Goal: Information Seeking & Learning: Learn about a topic

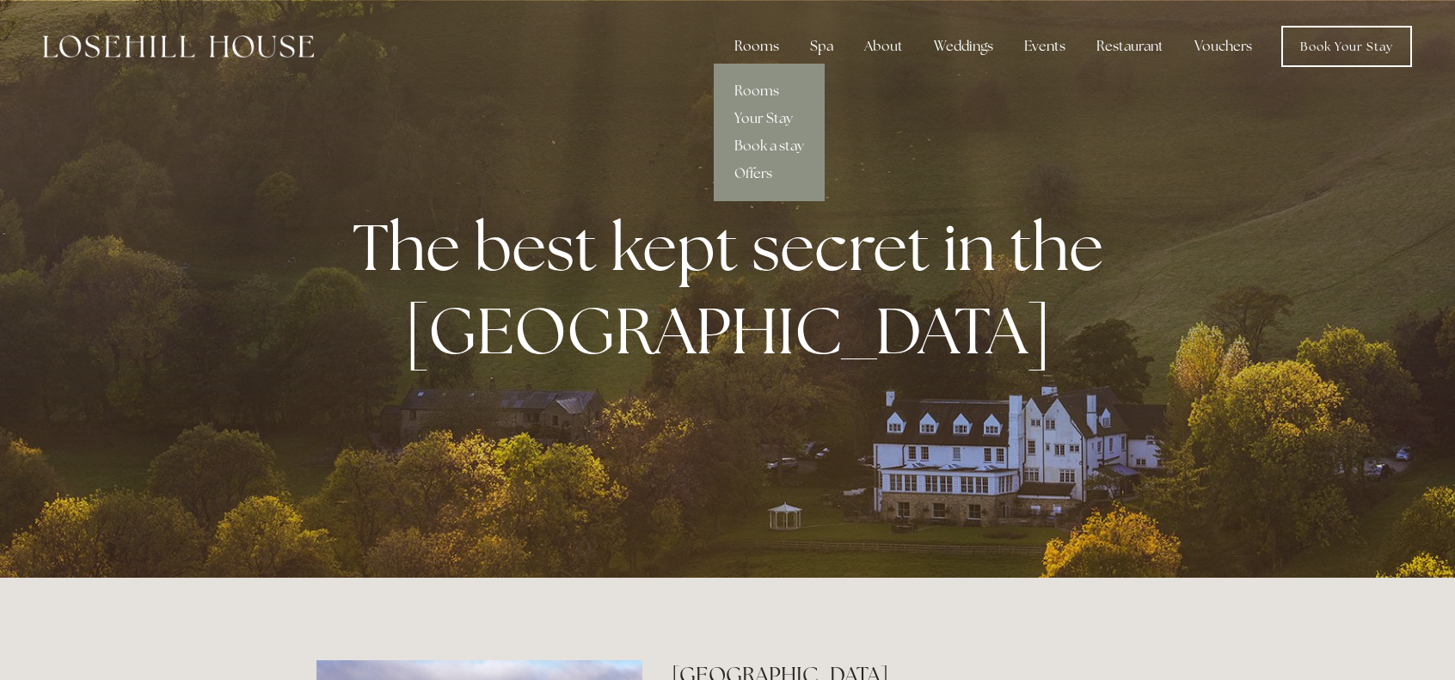
click at [774, 46] on div "Rooms" at bounding box center [756, 46] width 72 height 34
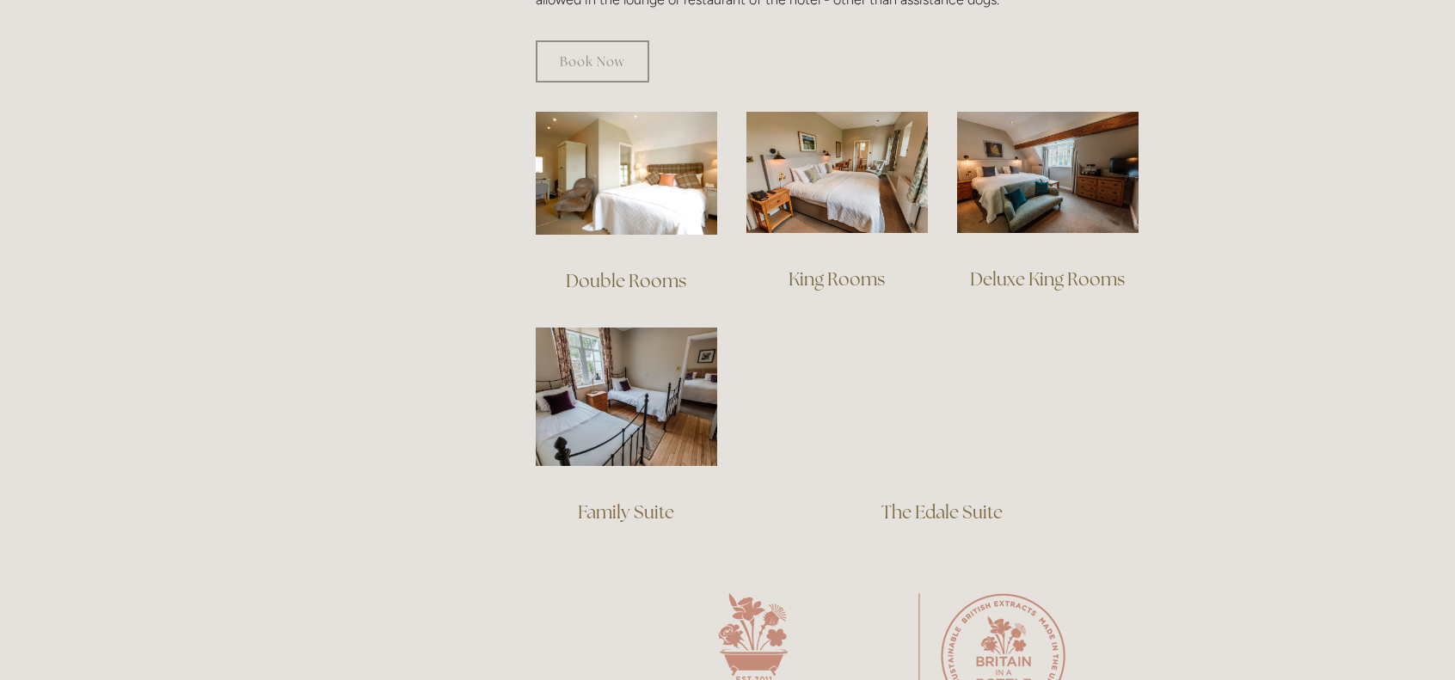
scroll to position [1204, 0]
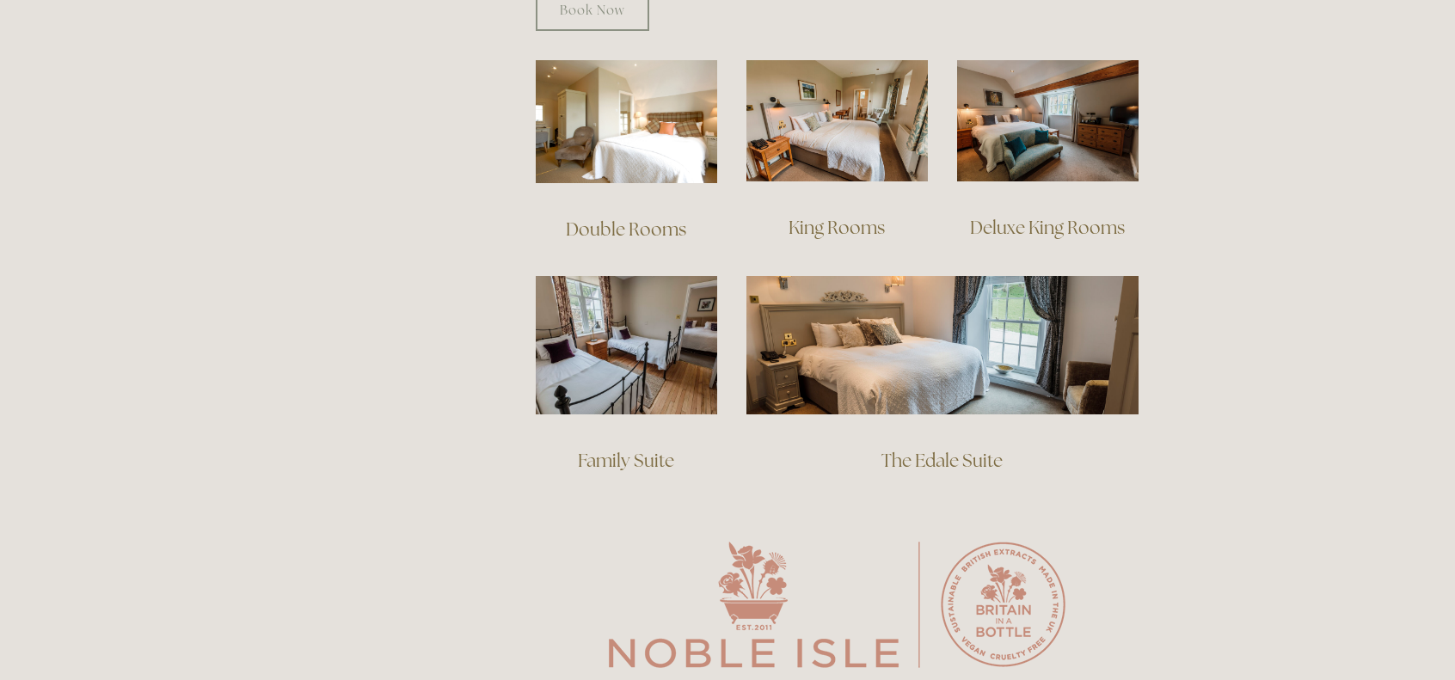
click at [542, 214] on h3 "Double Rooms" at bounding box center [626, 229] width 181 height 34
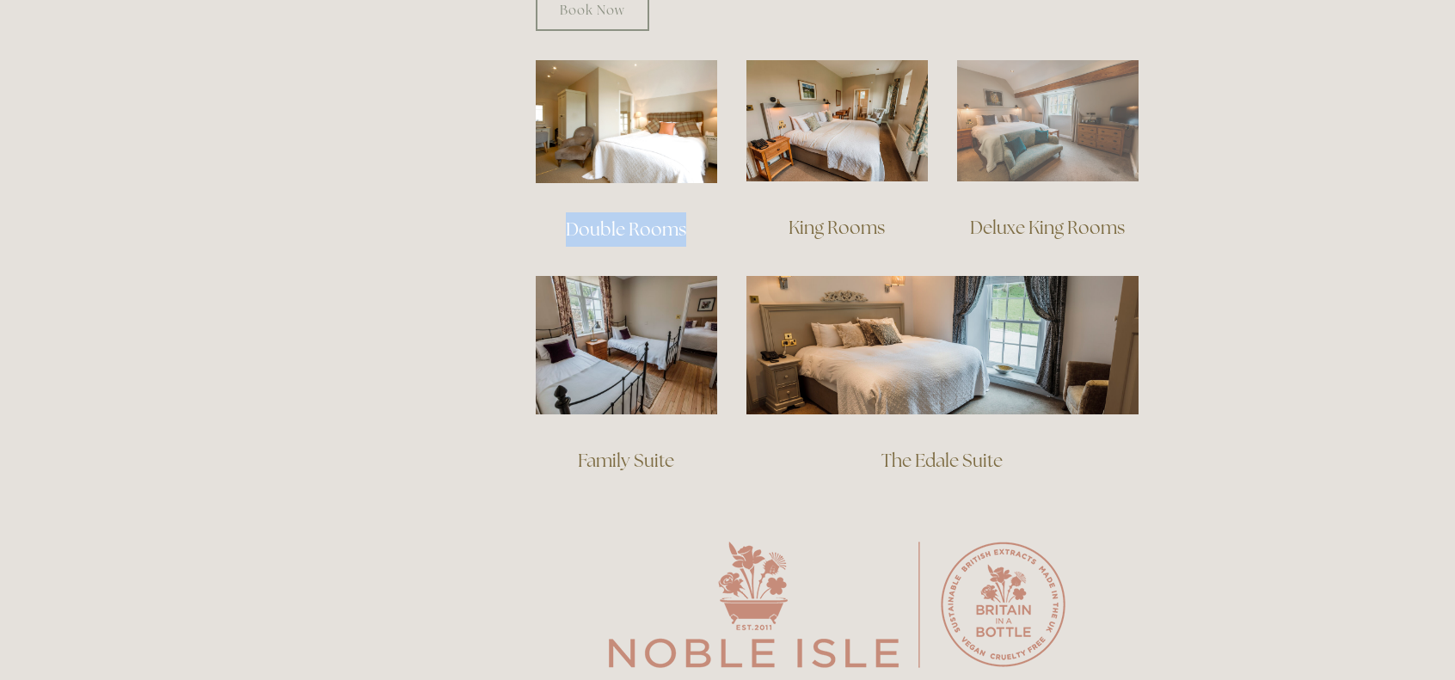
copy div "Double Rooms"
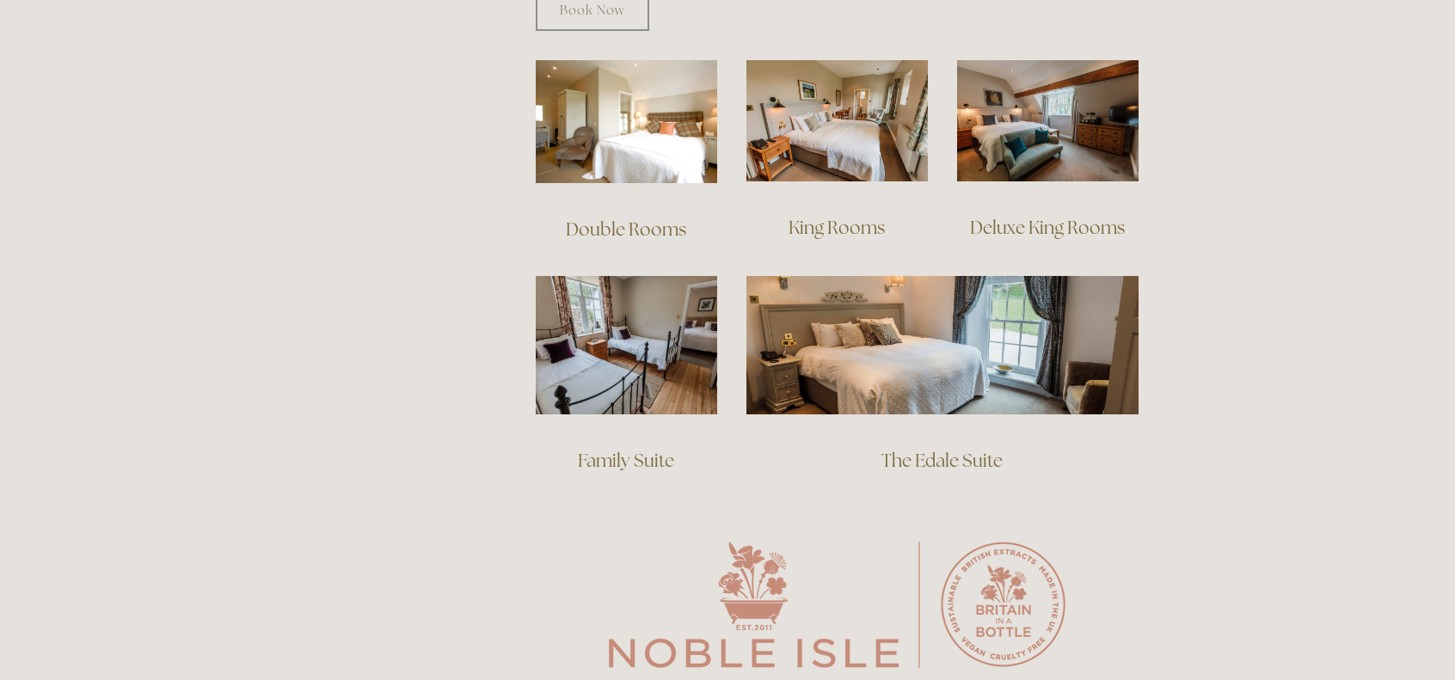
click at [774, 211] on h3 "King Rooms" at bounding box center [836, 228] width 181 height 34
drag, startPoint x: 774, startPoint y: 208, endPoint x: 955, endPoint y: 111, distance: 205.8
click at [774, 211] on h3 "King Rooms" at bounding box center [836, 228] width 181 height 34
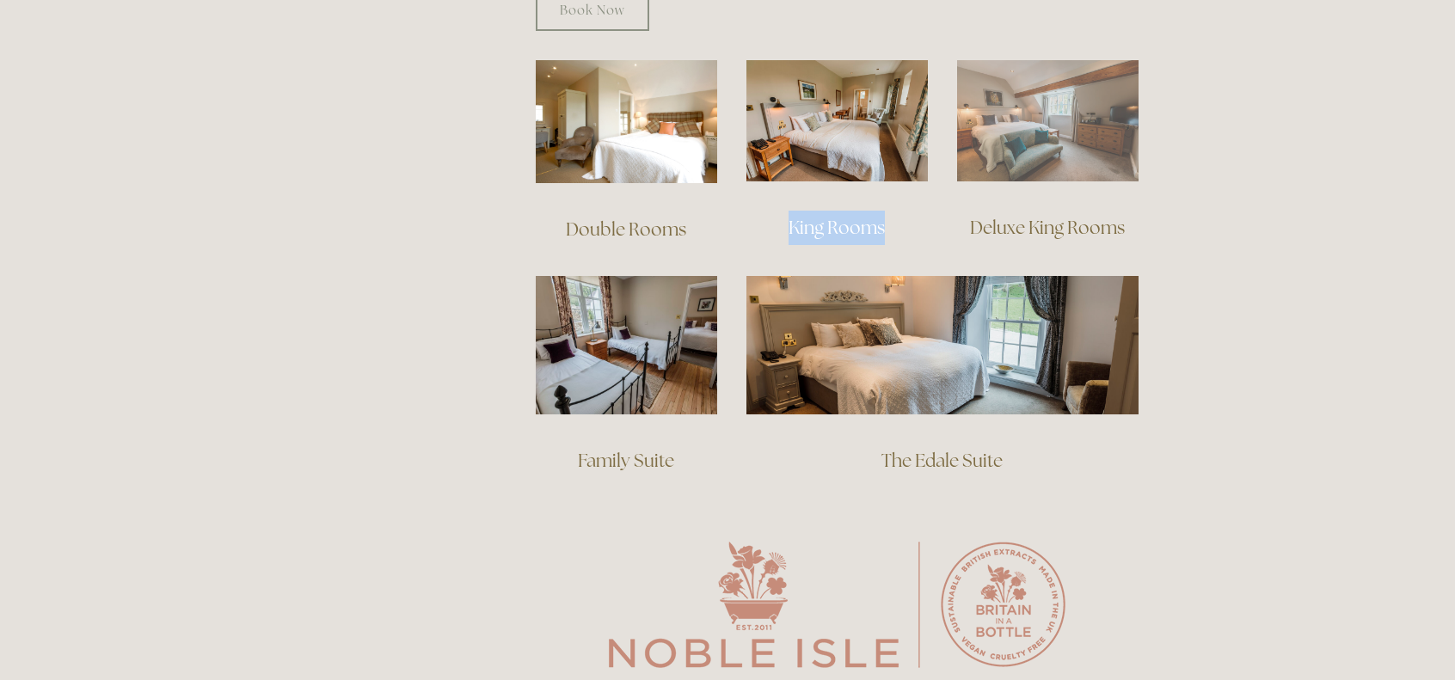
copy div "King Rooms"
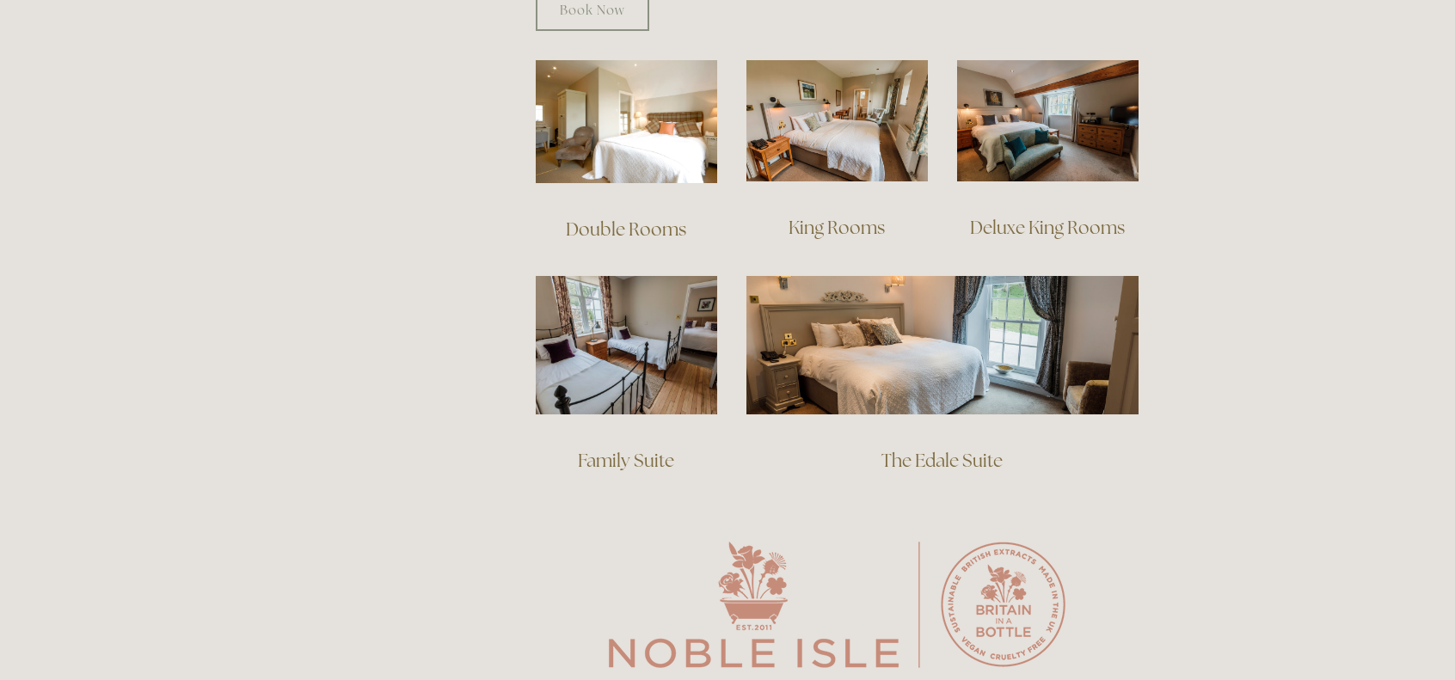
click at [961, 211] on h3 "Deluxe King Rooms" at bounding box center [1047, 228] width 181 height 34
copy div "Deluxe King Rooms"
click at [559, 444] on h3 "Family Suite" at bounding box center [626, 461] width 181 height 34
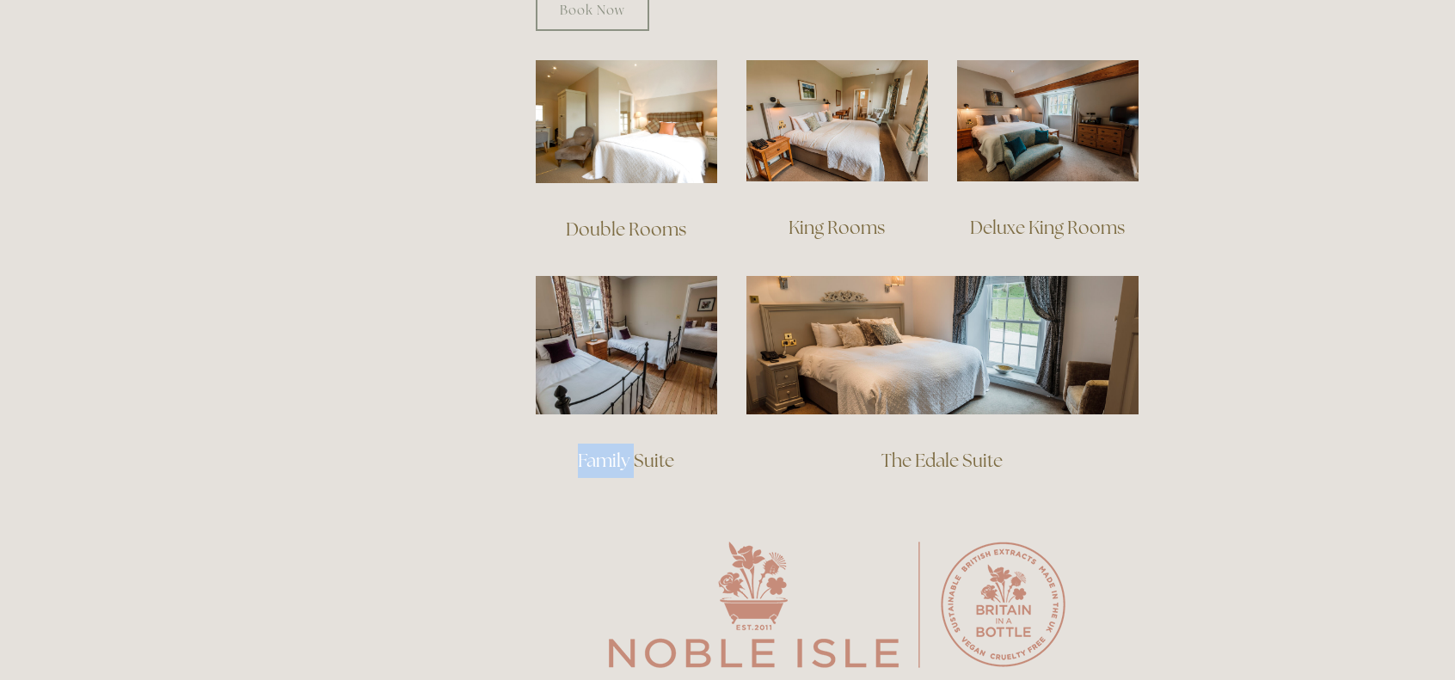
click at [559, 444] on h3 "Family Suite" at bounding box center [626, 461] width 181 height 34
copy div "Family Suite"
click at [872, 444] on h3 "The Edale Suite" at bounding box center [942, 478] width 392 height 69
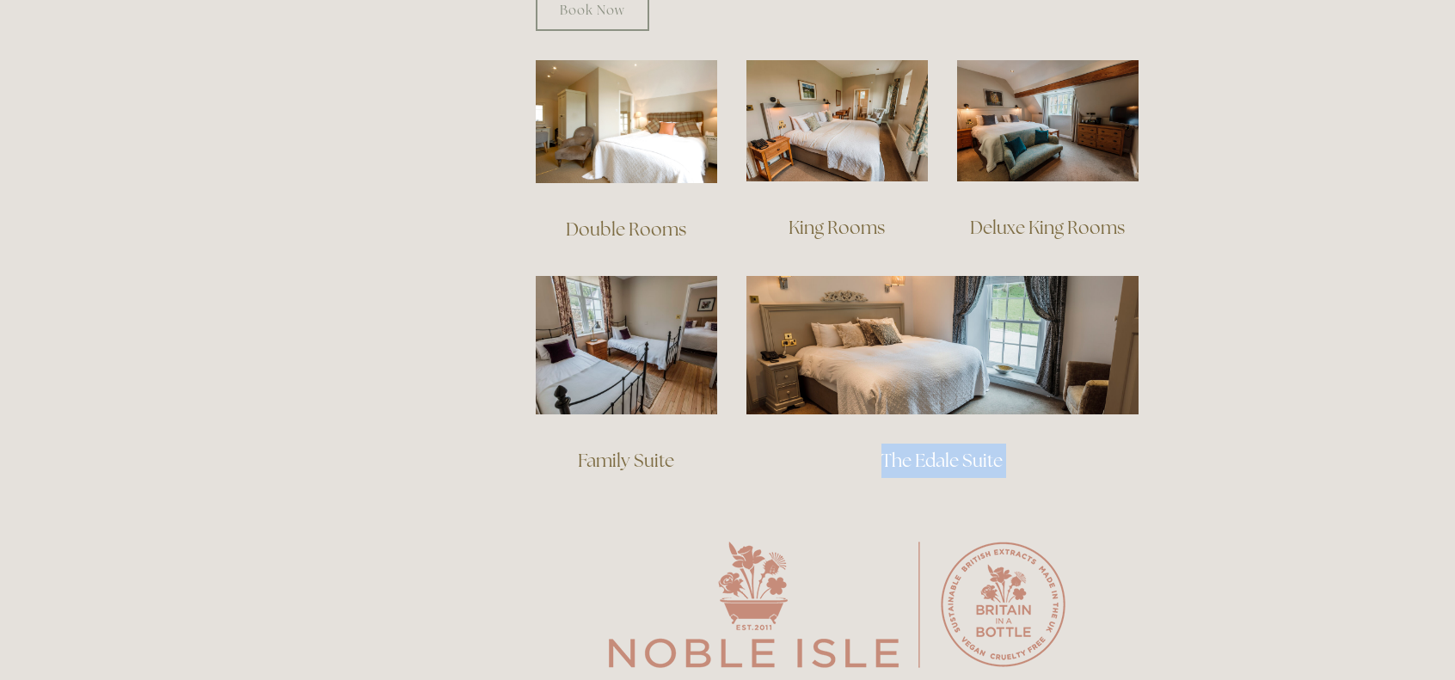
click at [872, 444] on h3 "The Edale Suite" at bounding box center [942, 478] width 392 height 69
copy link "The Edale Suite"
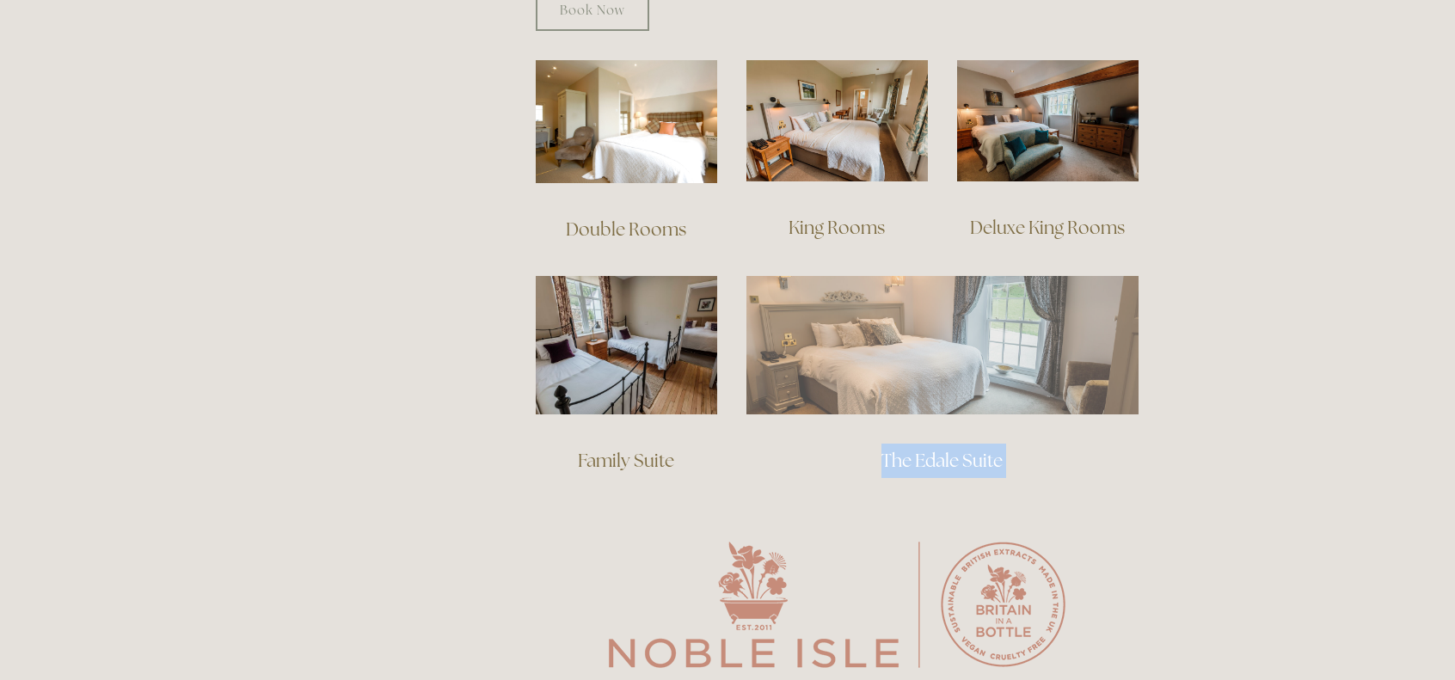
click at [938, 315] on img at bounding box center [942, 345] width 392 height 138
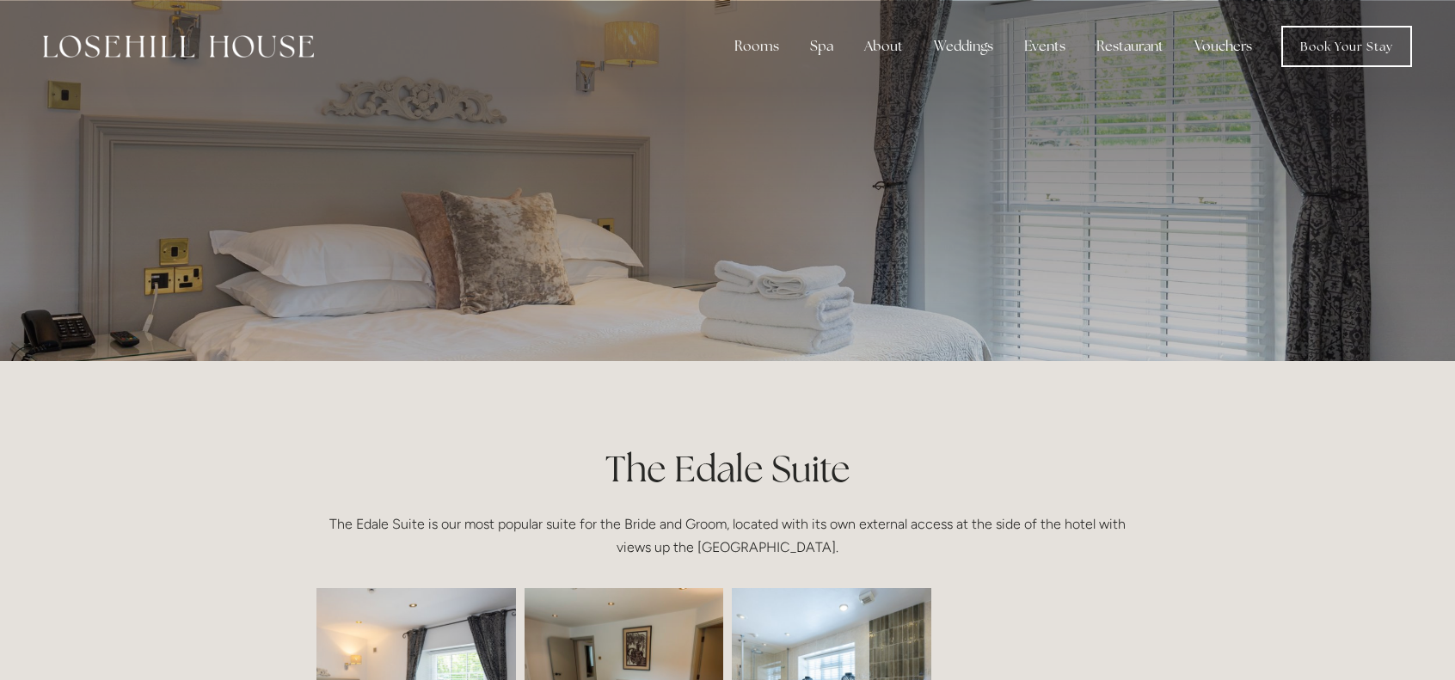
click at [724, 470] on h1 "The Edale Suite" at bounding box center [727, 469] width 822 height 51
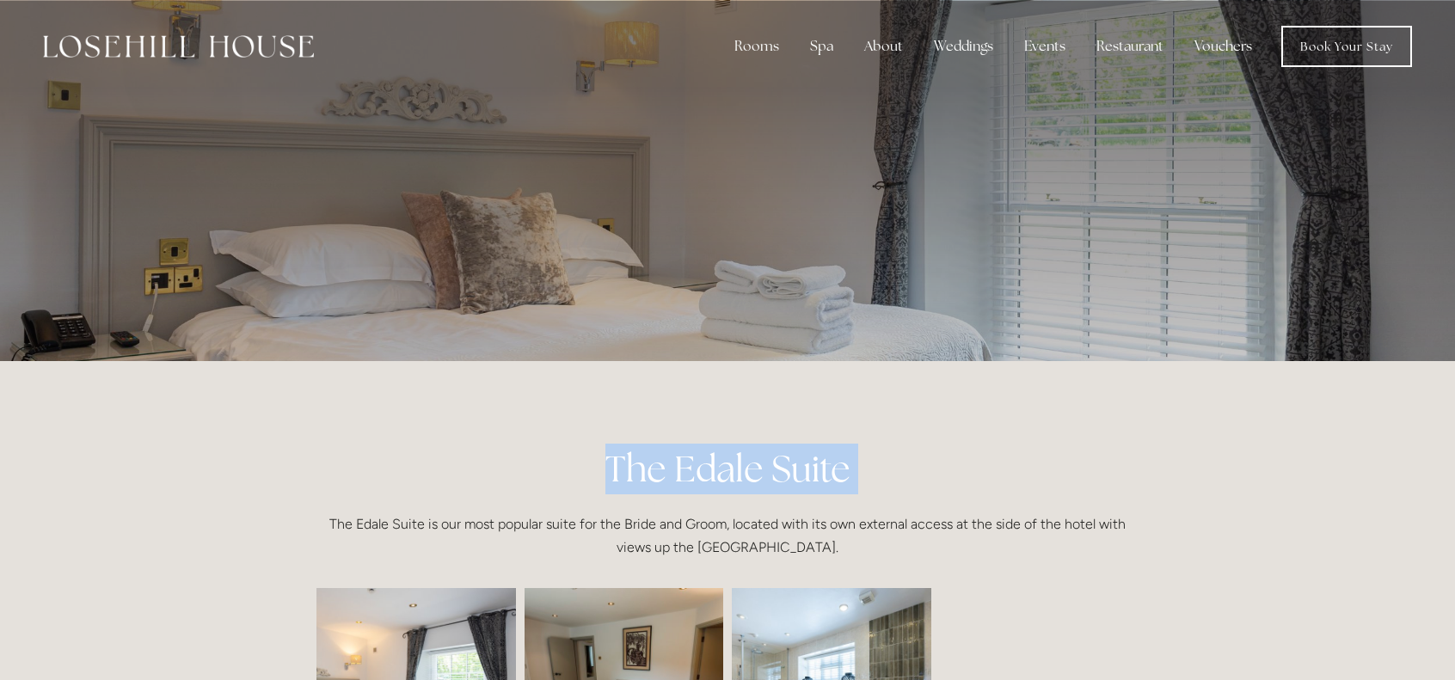
click at [724, 470] on h1 "The Edale Suite" at bounding box center [727, 469] width 822 height 51
copy h1 "The Edale Suite"
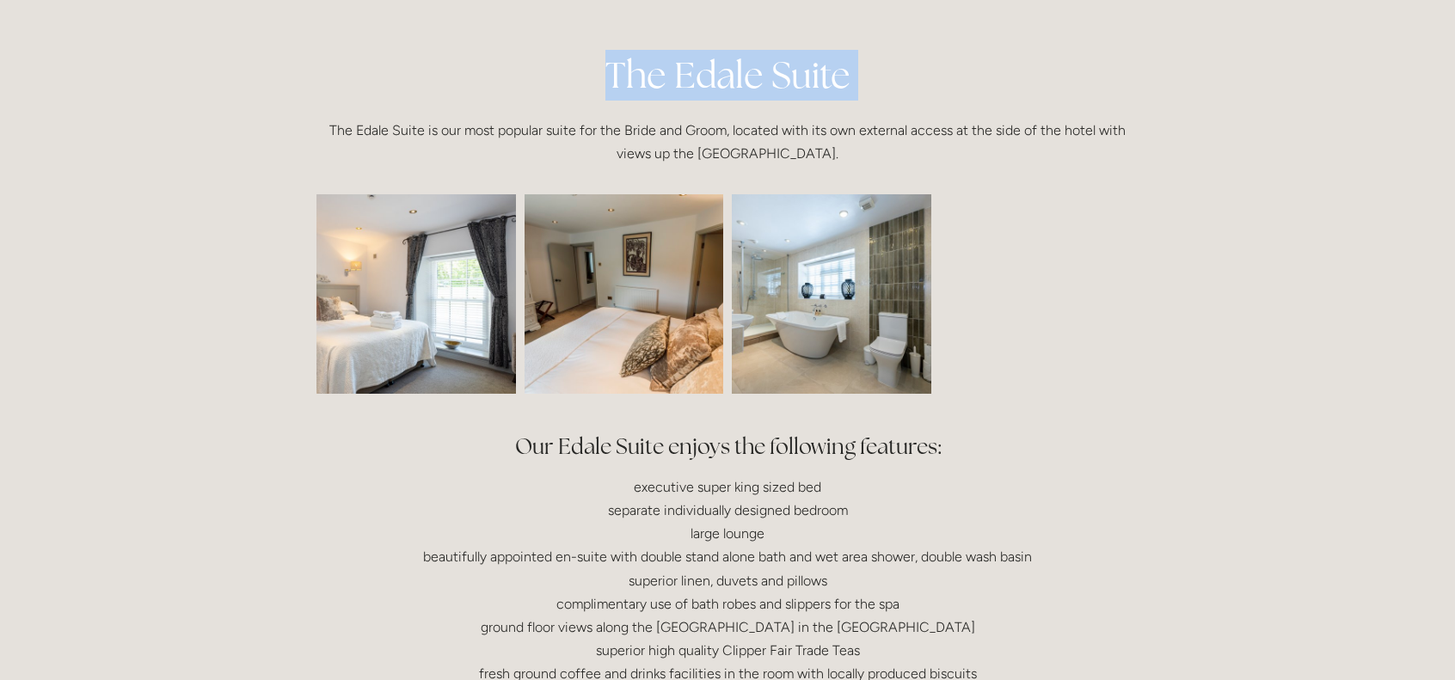
scroll to position [430, 0]
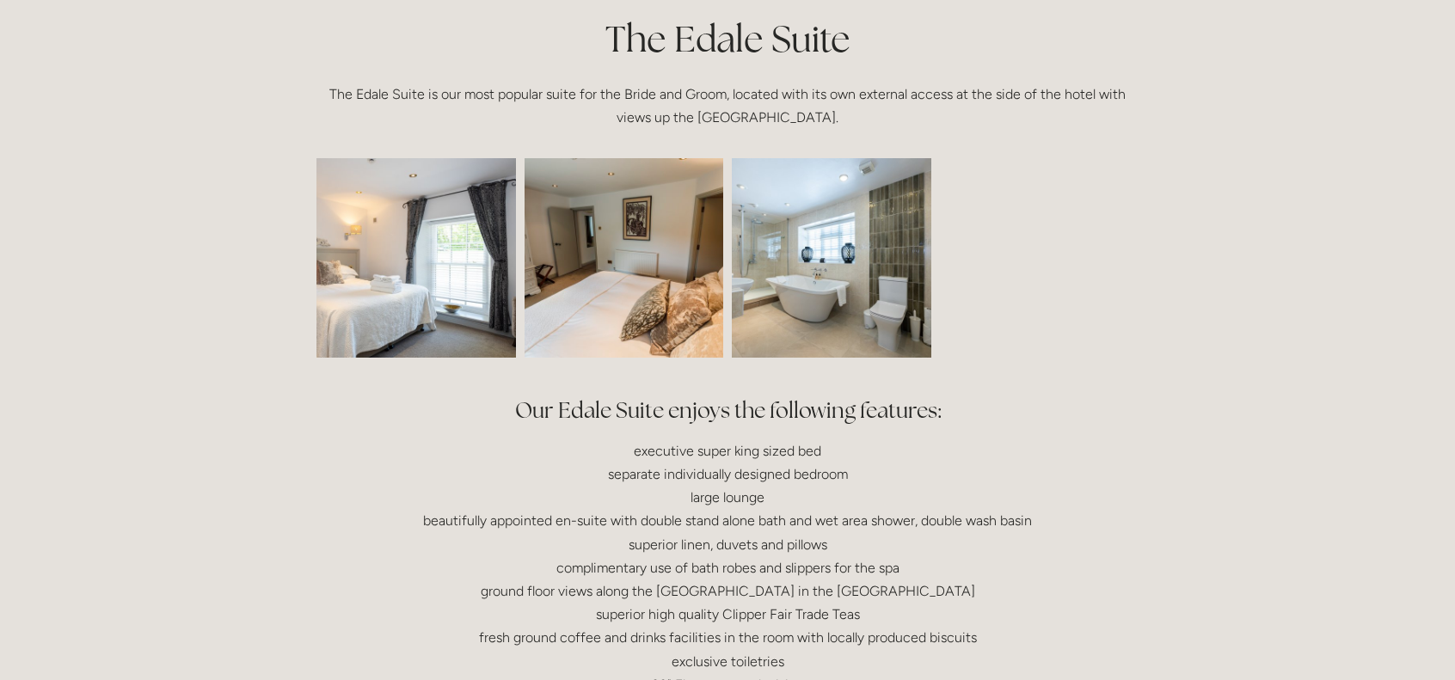
click at [692, 107] on p "The Edale Suite is our most popular suite for the Bride and Groom, located with…" at bounding box center [727, 106] width 822 height 46
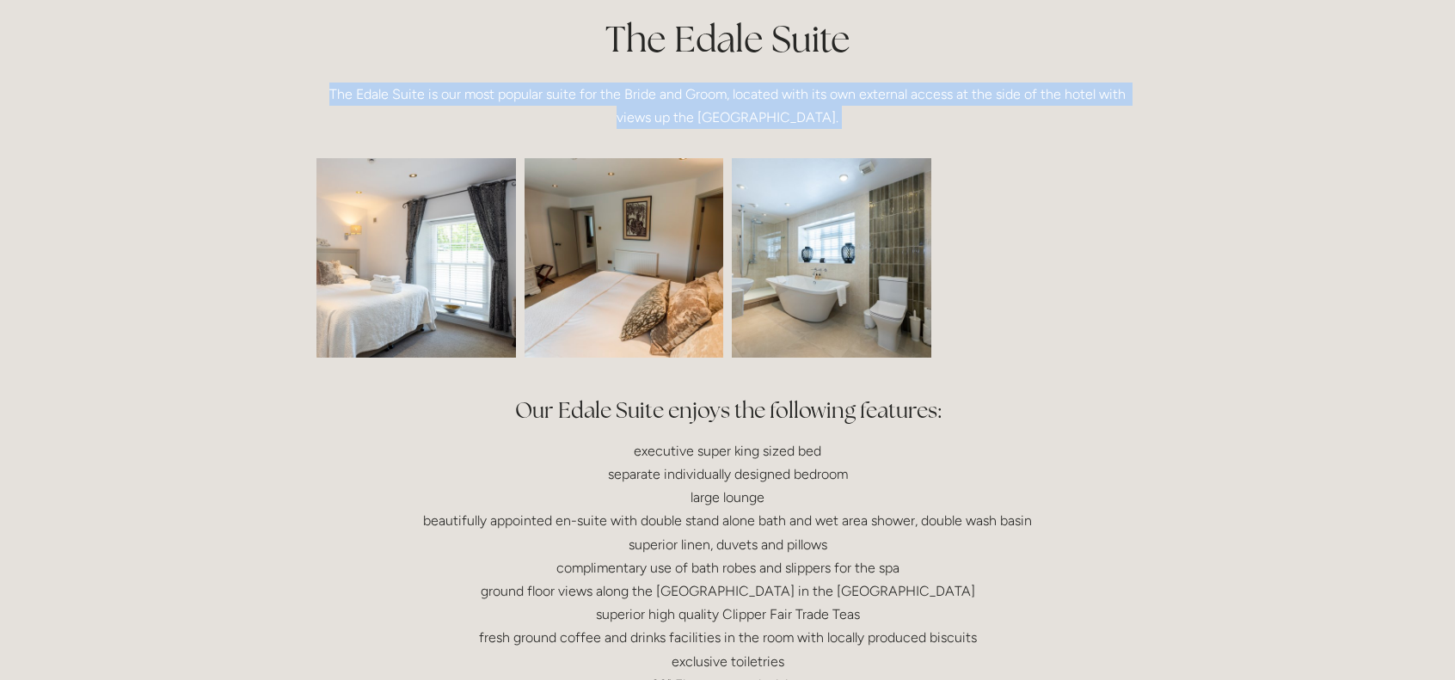
drag, startPoint x: 692, startPoint y: 107, endPoint x: 746, endPoint y: 95, distance: 55.5
click at [692, 106] on p "The Edale Suite is our most popular suite for the Bride and Groom, located with…" at bounding box center [727, 106] width 822 height 46
copy div "The Edale Suite is our most popular suite for the Bride and Groom, located with…"
drag, startPoint x: 168, startPoint y: 295, endPoint x: 179, endPoint y: 288, distance: 13.1
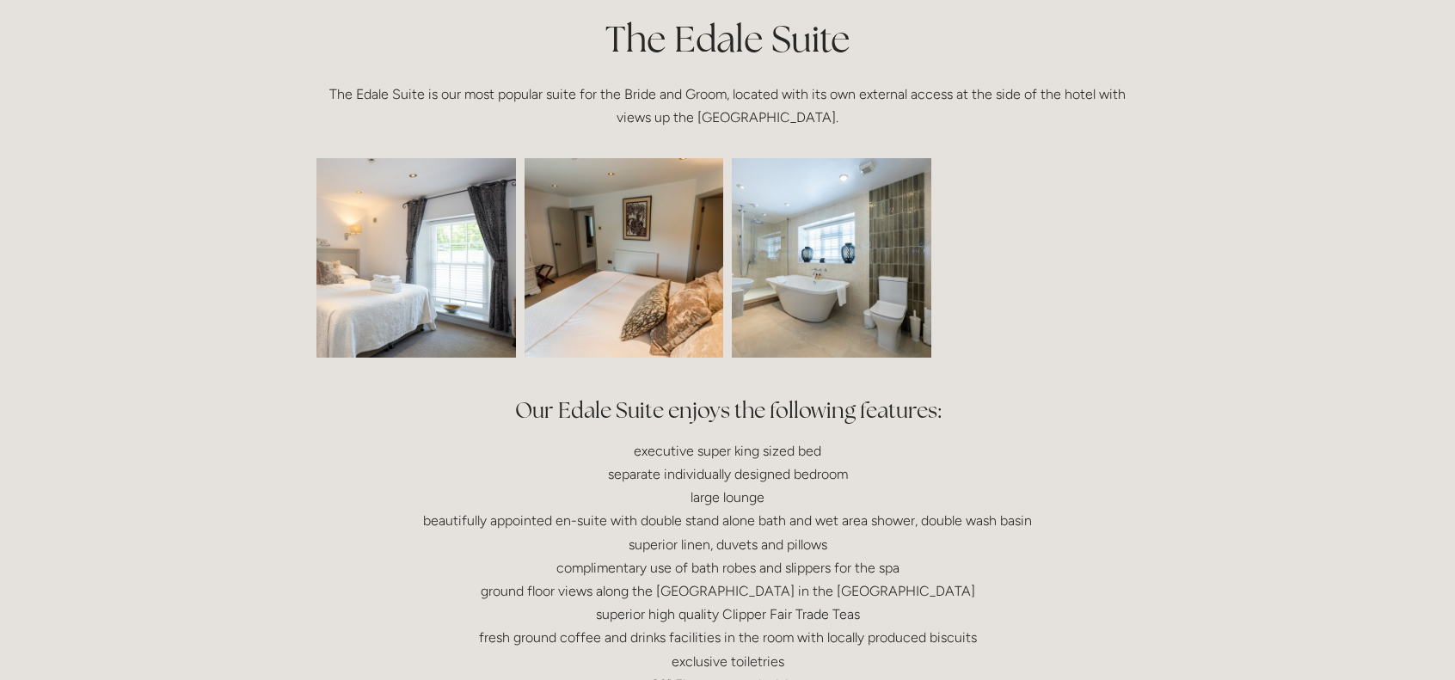
click at [408, 243] on img at bounding box center [375, 257] width 299 height 199
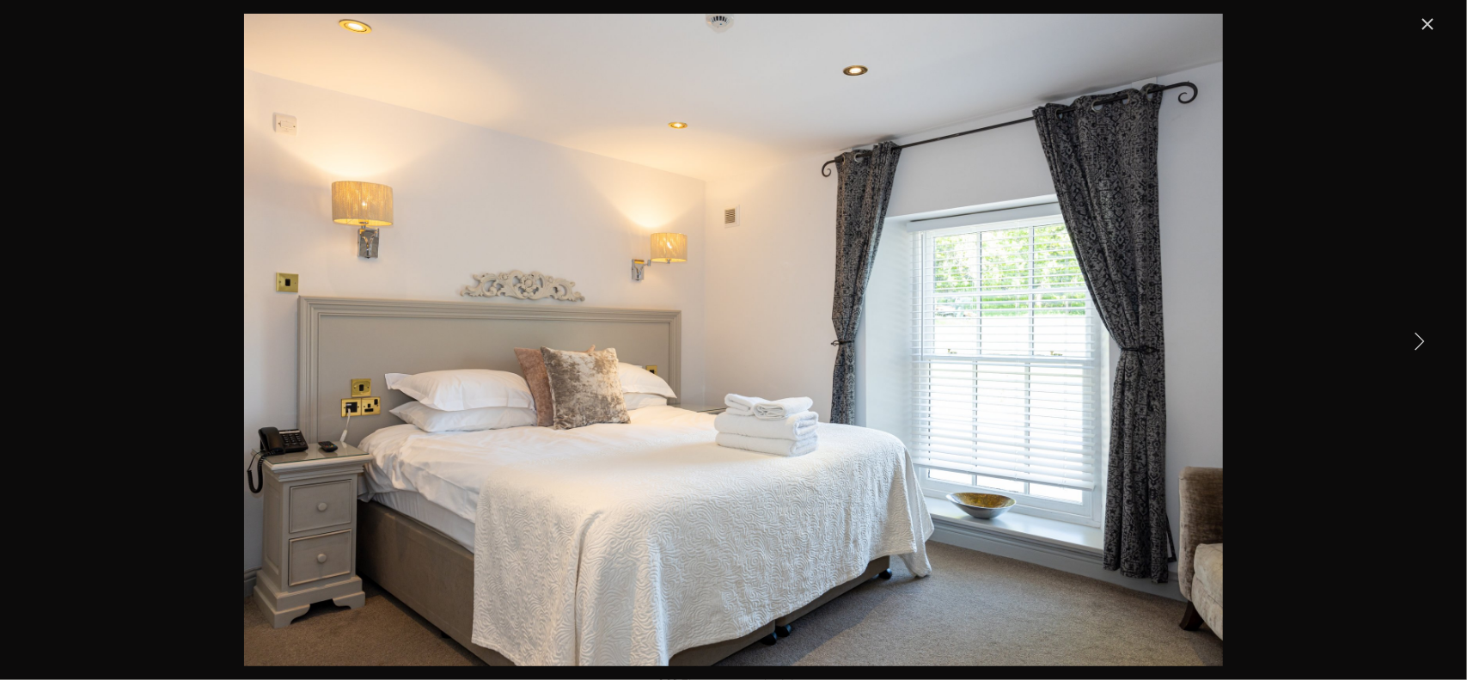
click at [1417, 341] on link "Next Item" at bounding box center [1419, 341] width 38 height 38
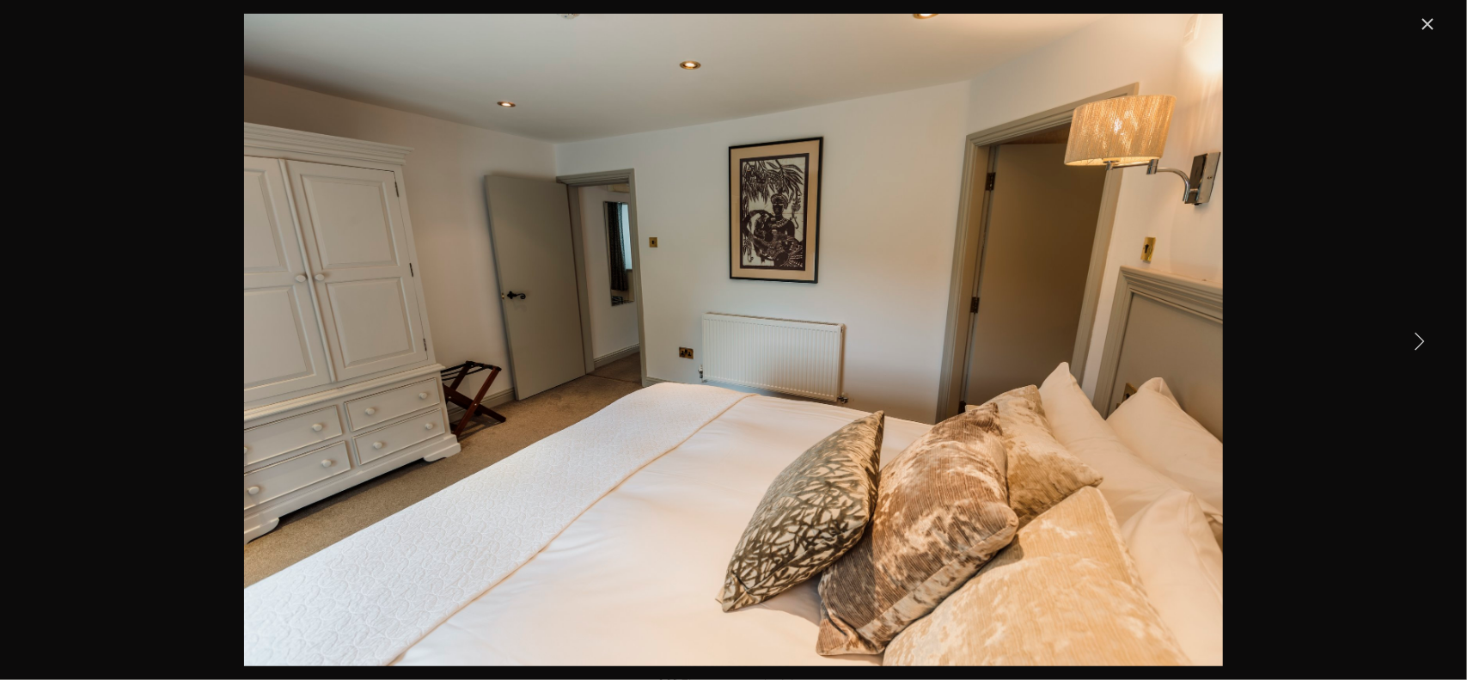
click at [1417, 341] on link "Next Item" at bounding box center [1419, 341] width 38 height 38
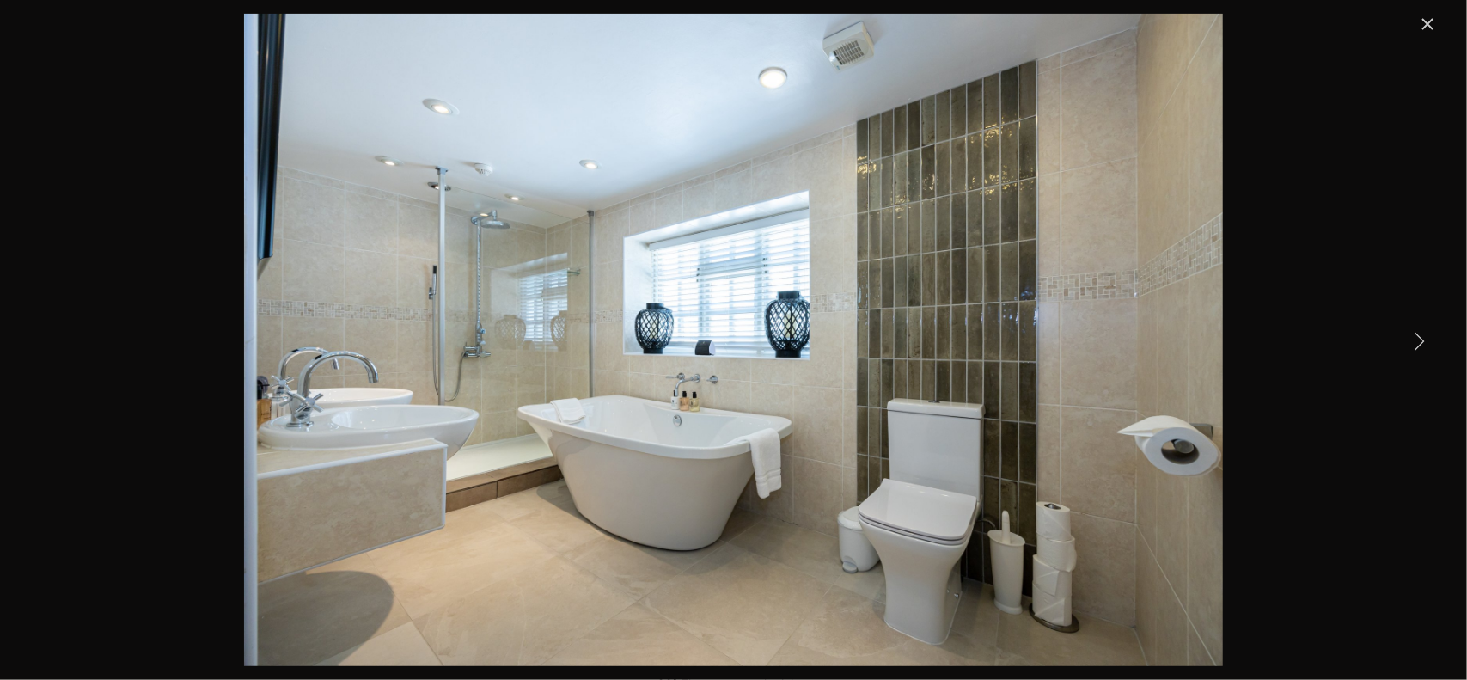
click at [1417, 341] on link "Next Item" at bounding box center [1419, 341] width 38 height 38
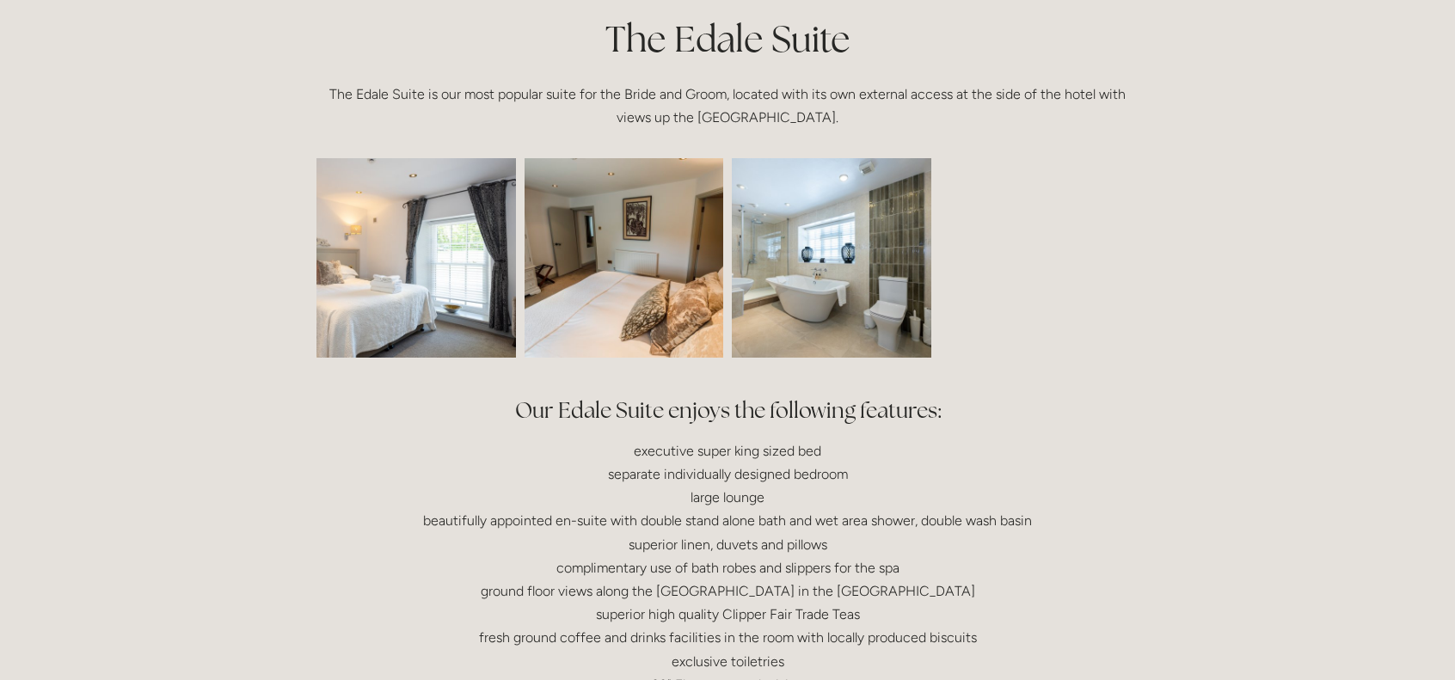
click at [1012, 242] on img at bounding box center [1038, 257] width 299 height 199
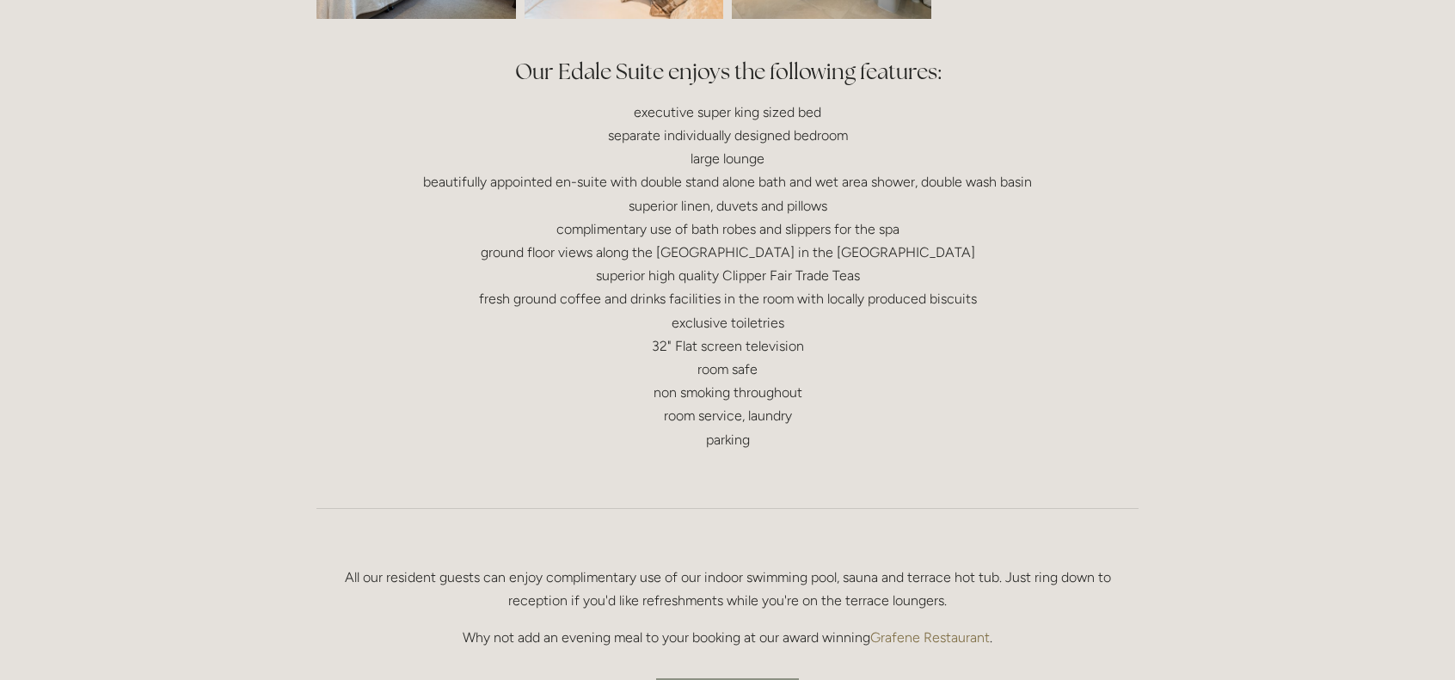
scroll to position [774, 0]
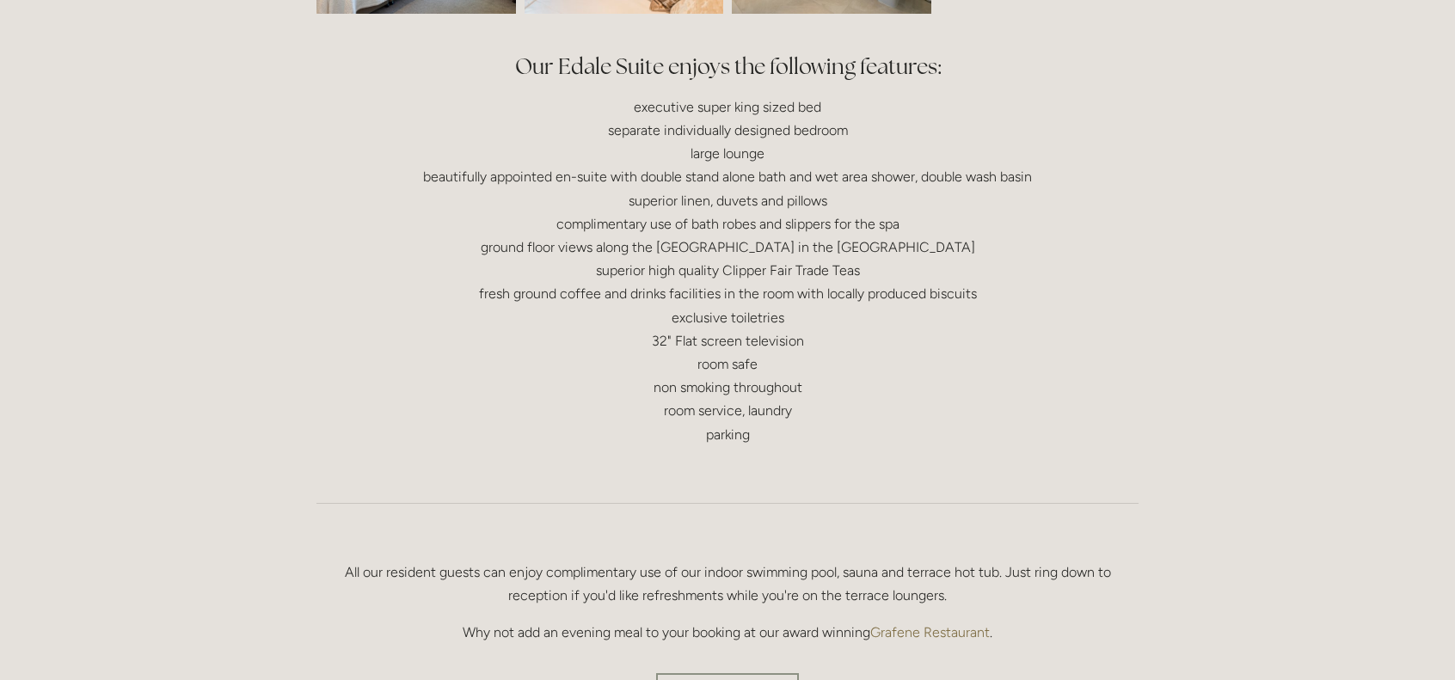
click at [721, 63] on h2 "Our Edale Suite enjoys the following features:" at bounding box center [727, 67] width 822 height 30
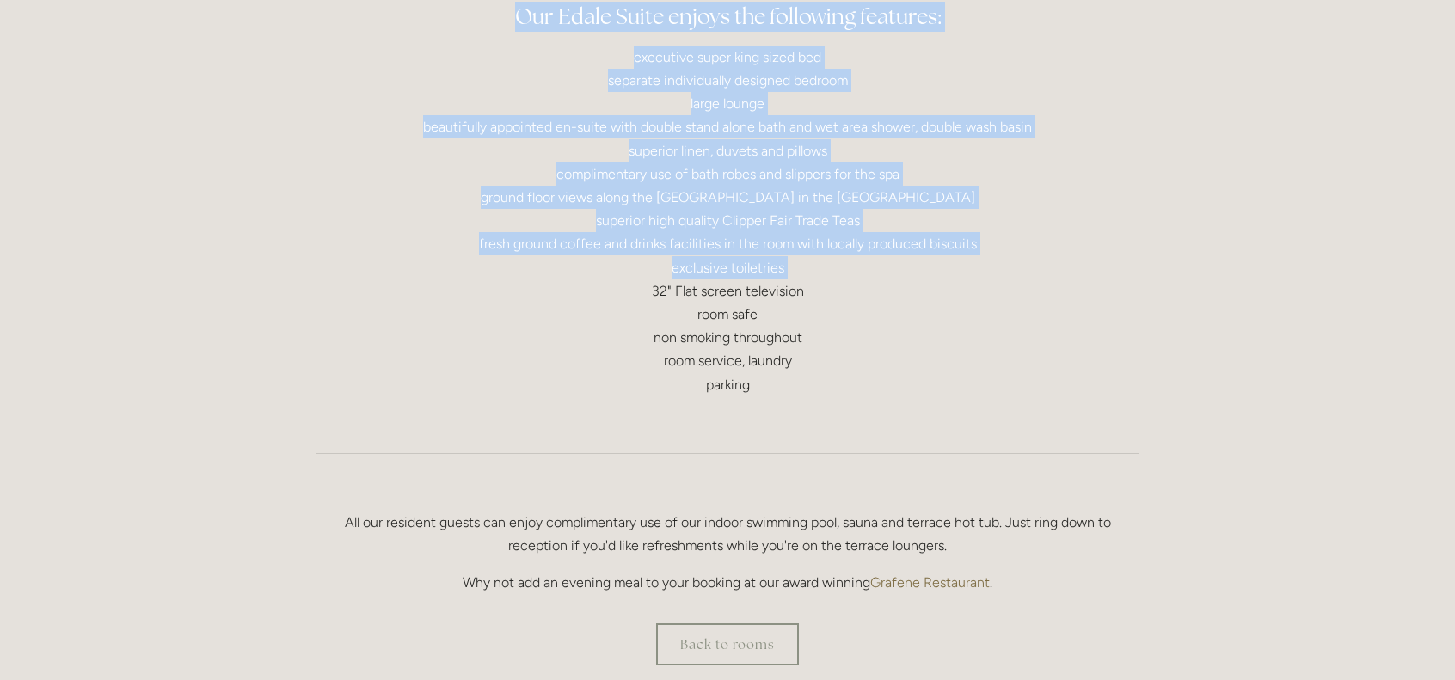
scroll to position [1032, 0]
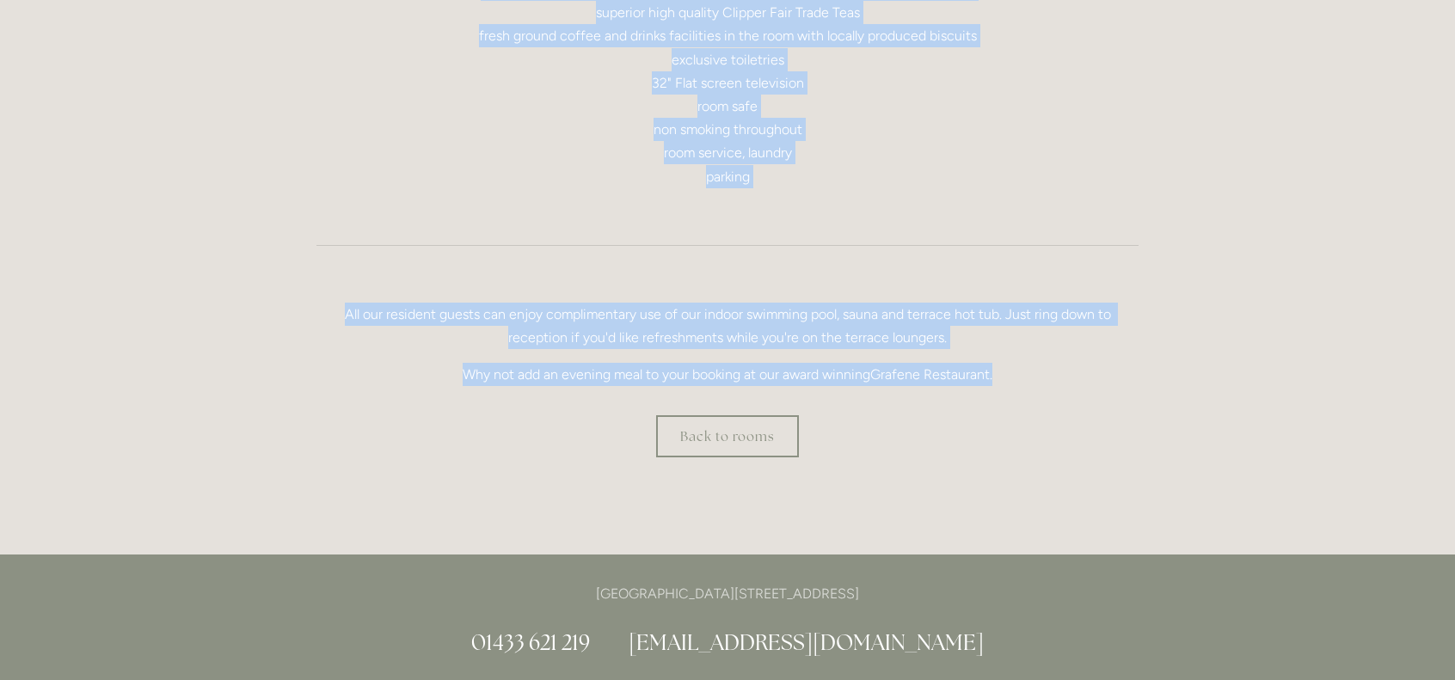
drag, startPoint x: 721, startPoint y: 63, endPoint x: 741, endPoint y: 365, distance: 303.3
copy div "Our Edale Suite enjoys the following features: executive super king sized bed s…"
click at [237, 246] on div "Rooms Rooms Your Stay Book a stay Offers Spa" at bounding box center [727, 267] width 1455 height 2598
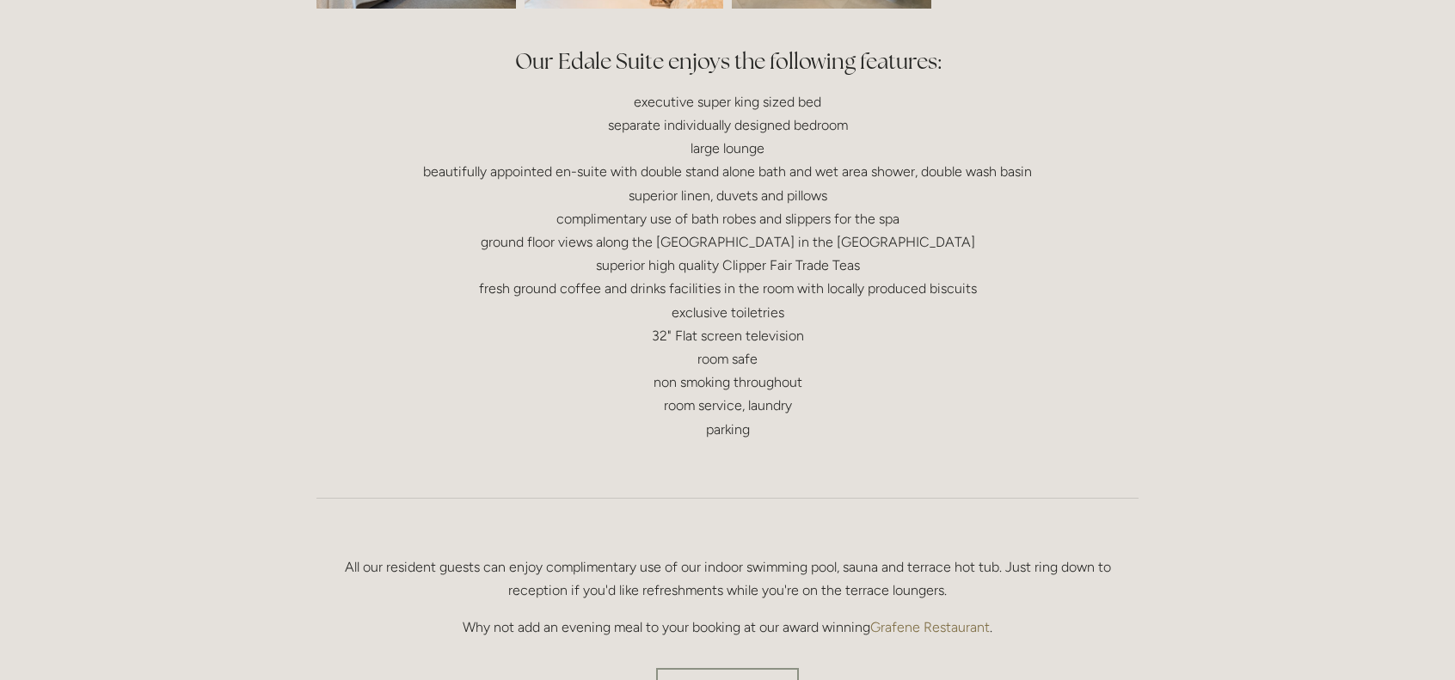
scroll to position [774, 0]
